Goal: Information Seeking & Learning: Compare options

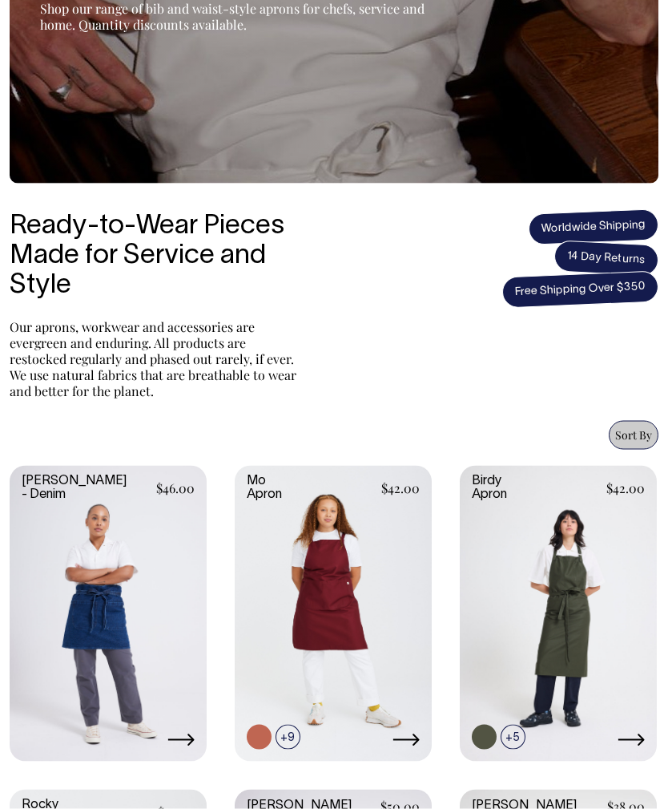
scroll to position [285, 0]
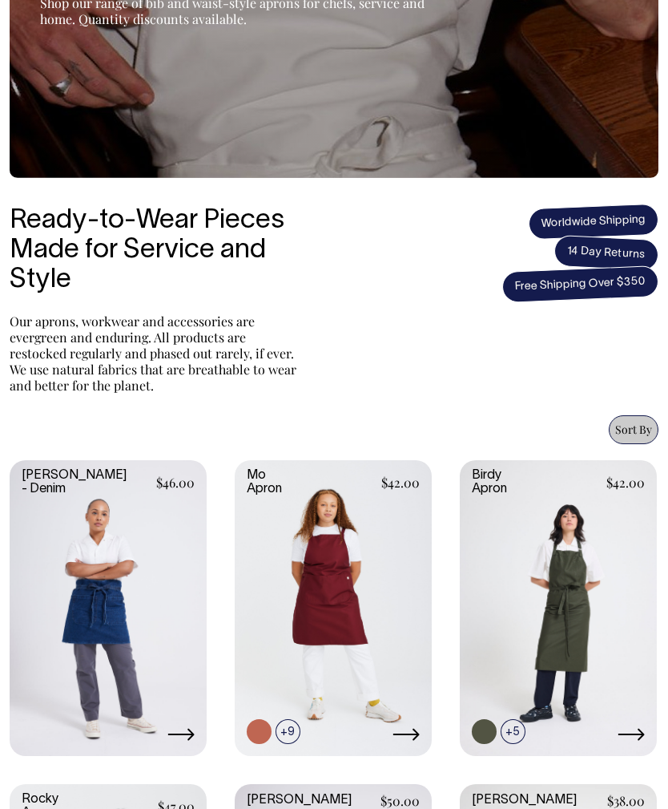
click at [572, 546] on link at bounding box center [558, 606] width 197 height 293
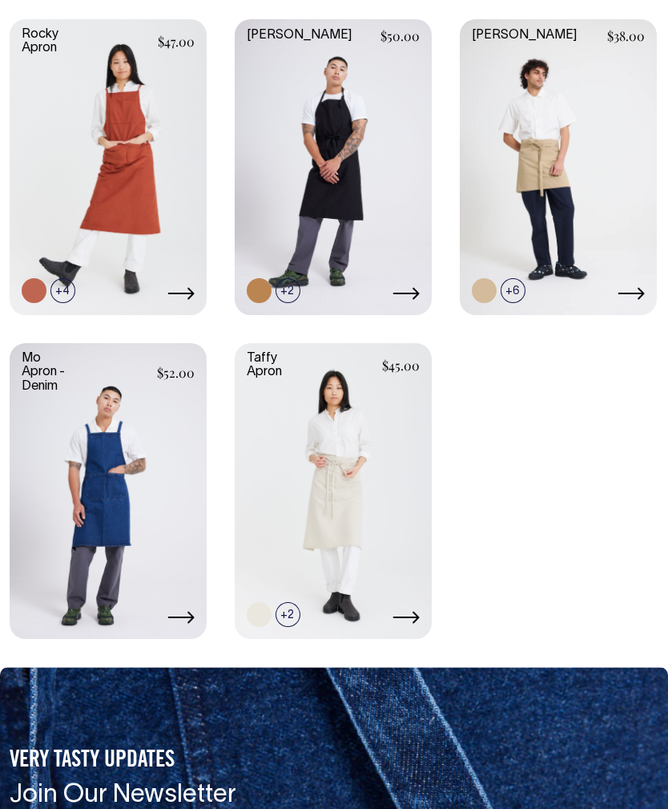
scroll to position [1048, 0]
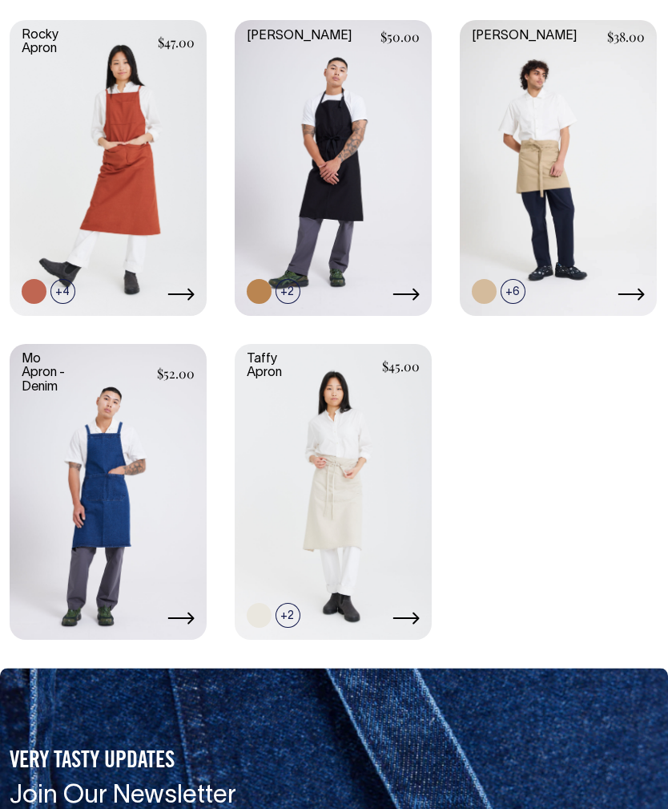
click at [188, 616] on icon at bounding box center [181, 618] width 26 height 12
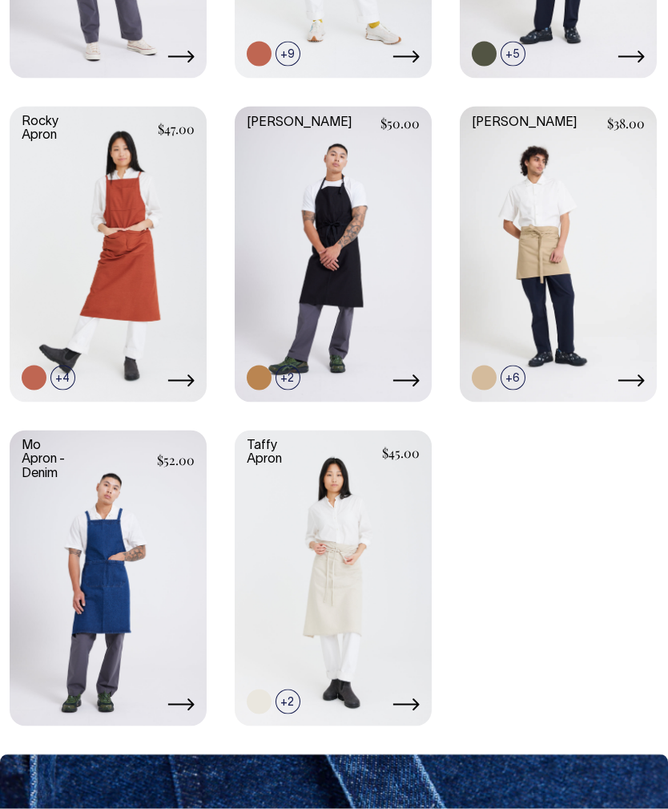
scroll to position [963, 0]
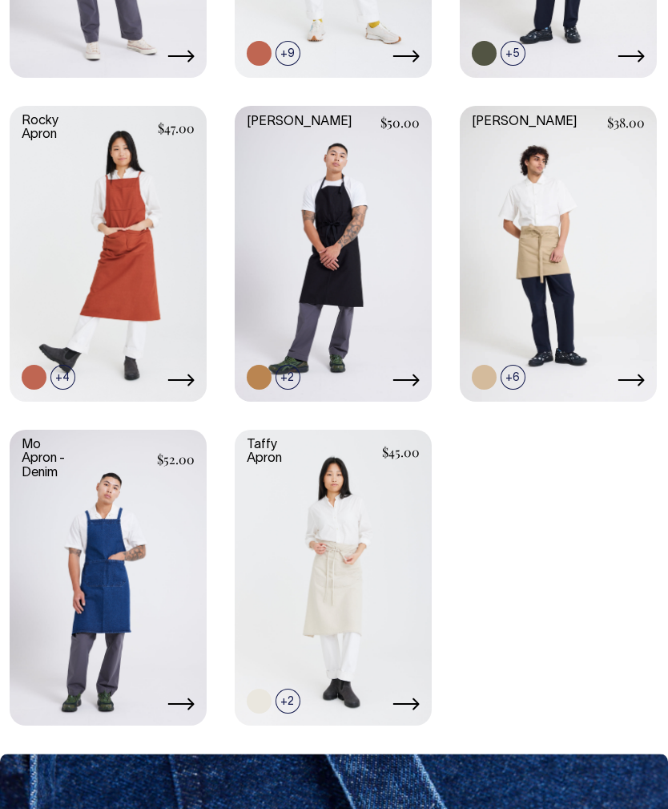
click at [184, 386] on link at bounding box center [181, 381] width 27 height 17
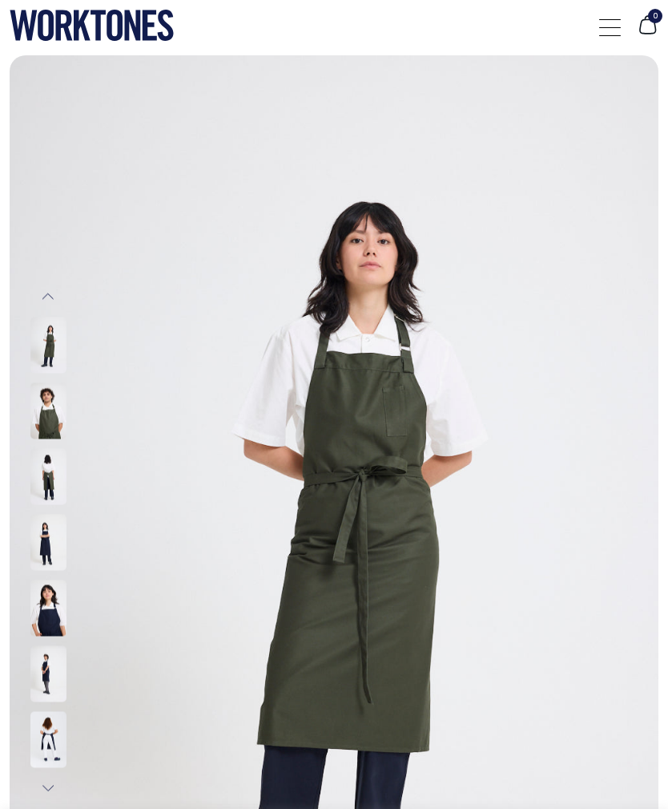
click at [57, 418] on img at bounding box center [48, 410] width 36 height 56
